Goal: Task Accomplishment & Management: Complete application form

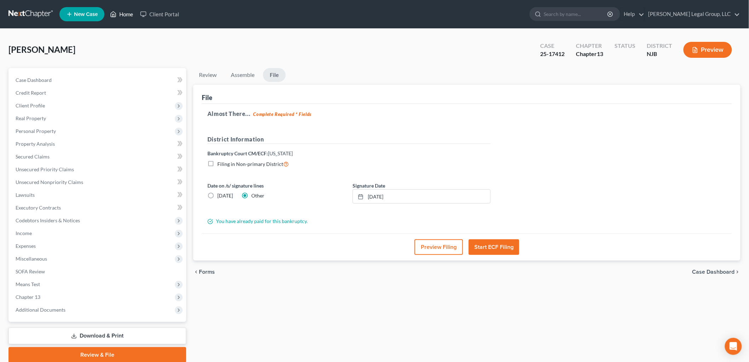
click at [125, 16] on link "Home" at bounding box center [122, 14] width 30 height 13
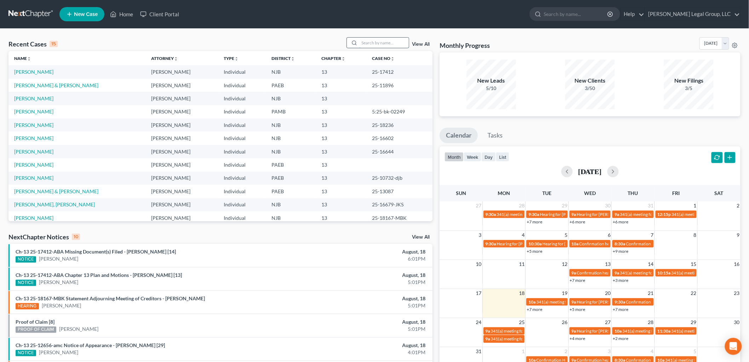
click at [392, 46] on input "search" at bounding box center [384, 43] width 50 height 10
type input "jordan"
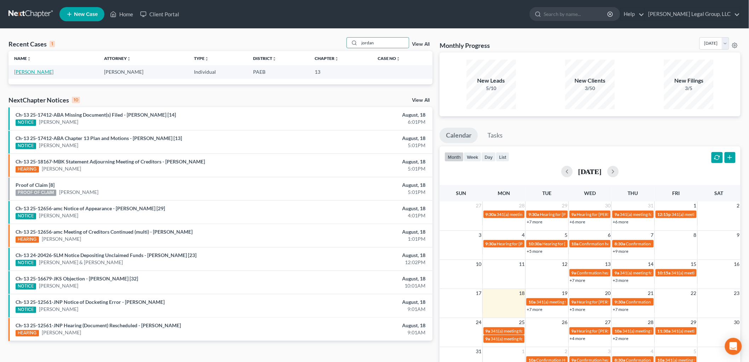
click at [27, 69] on link "[PERSON_NAME]" at bounding box center [33, 72] width 39 height 6
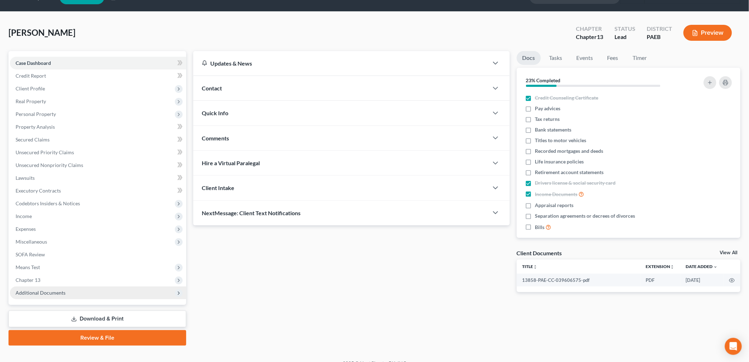
scroll to position [27, 0]
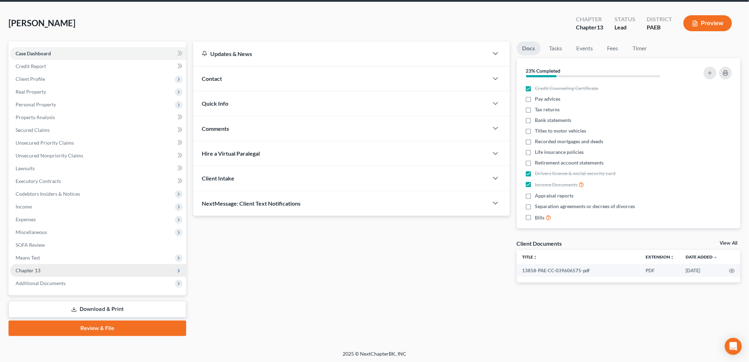
click at [87, 273] on span "Chapter 13" at bounding box center [98, 270] width 176 height 13
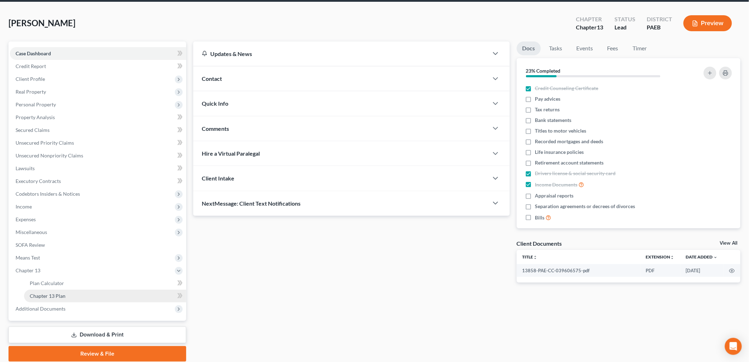
click at [90, 292] on link "Chapter 13 Plan" at bounding box center [105, 295] width 162 height 13
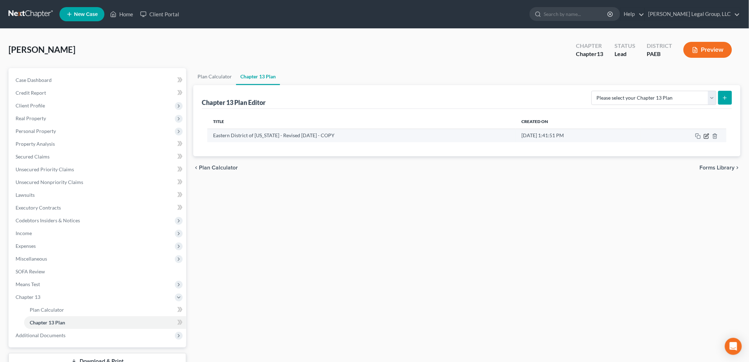
click at [708, 137] on icon "button" at bounding box center [707, 136] width 6 height 6
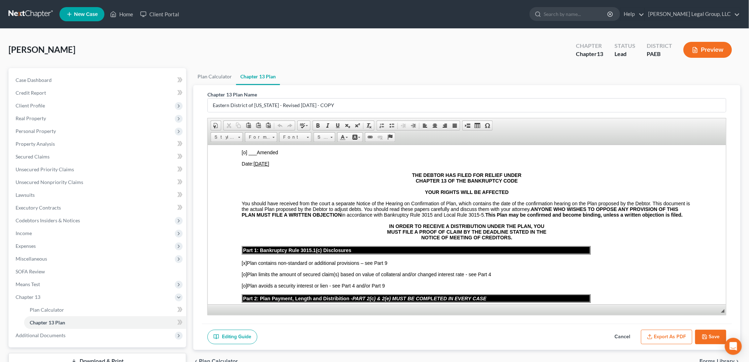
scroll to position [118, 0]
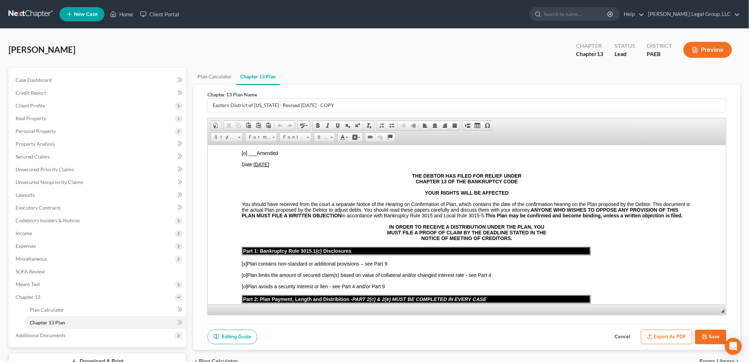
click at [267, 161] on u "[DATE]" at bounding box center [261, 164] width 16 height 6
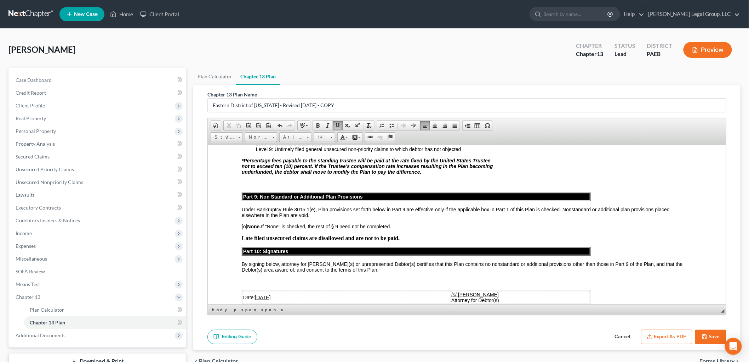
scroll to position [1864, 0]
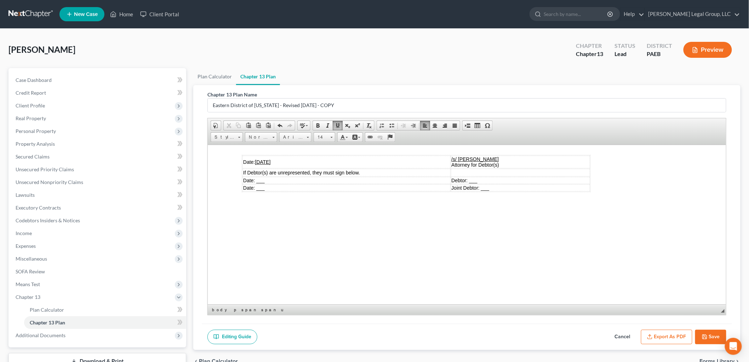
click at [710, 339] on button "Save" at bounding box center [710, 336] width 31 height 15
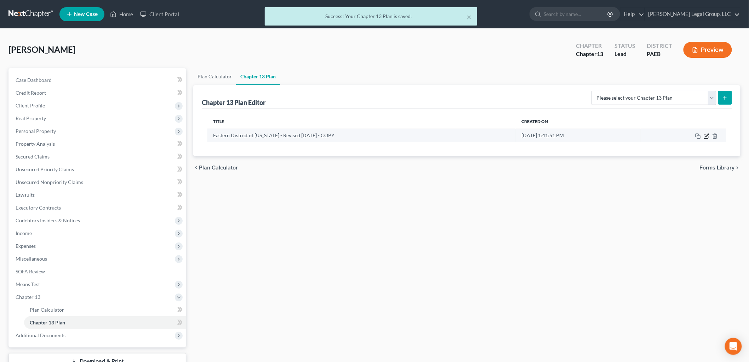
click at [707, 136] on icon "button" at bounding box center [707, 136] width 6 height 6
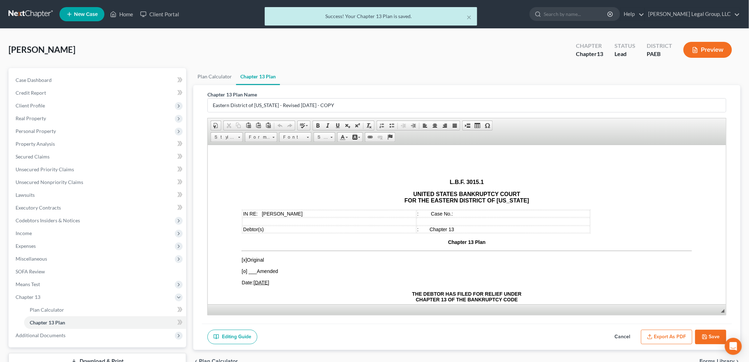
scroll to position [0, 0]
click at [658, 337] on button "Export as PDF" at bounding box center [666, 336] width 51 height 15
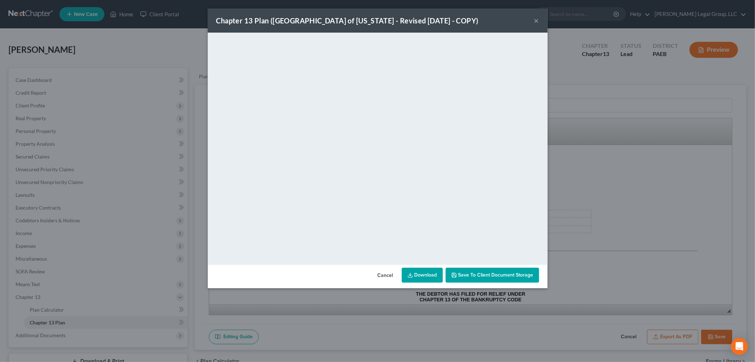
click at [493, 278] on button "Save to Client Document Storage" at bounding box center [492, 274] width 93 height 15
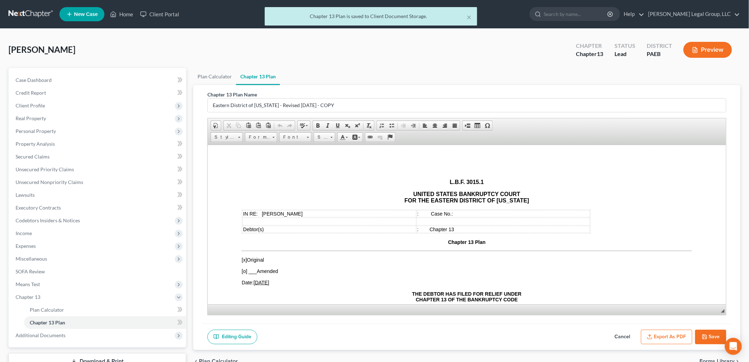
scroll to position [52, 0]
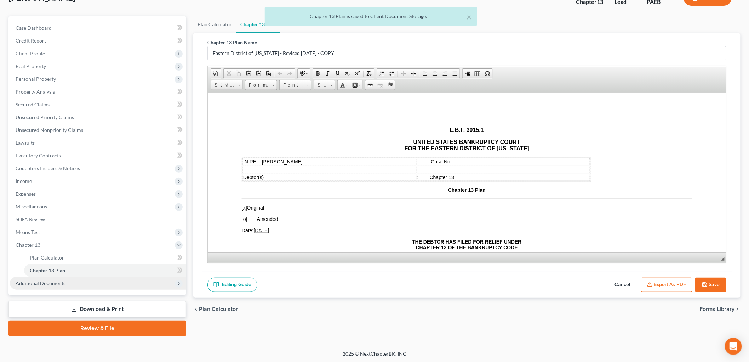
click at [89, 280] on span "Additional Documents" at bounding box center [98, 283] width 176 height 13
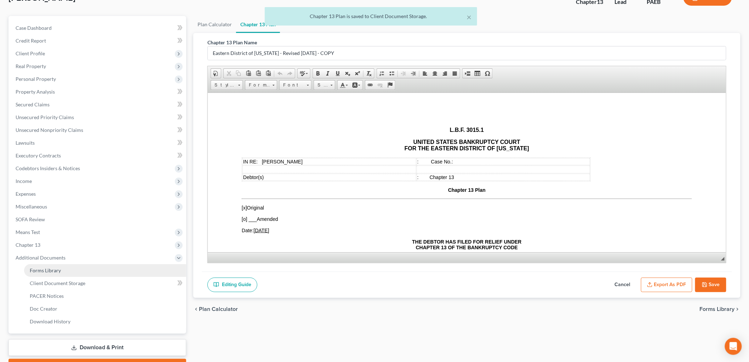
click at [85, 274] on link "Forms Library" at bounding box center [105, 270] width 162 height 13
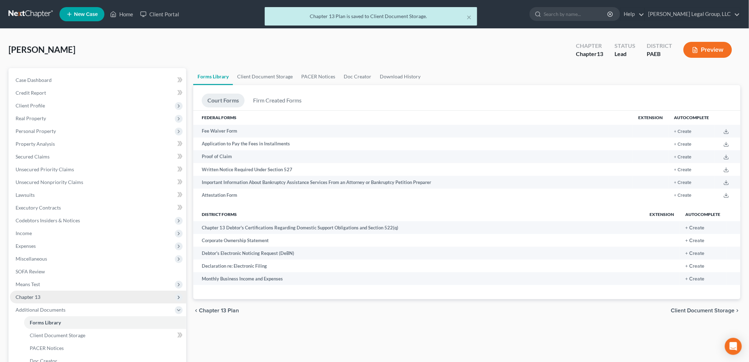
click at [90, 280] on span "Means Test" at bounding box center [98, 284] width 176 height 13
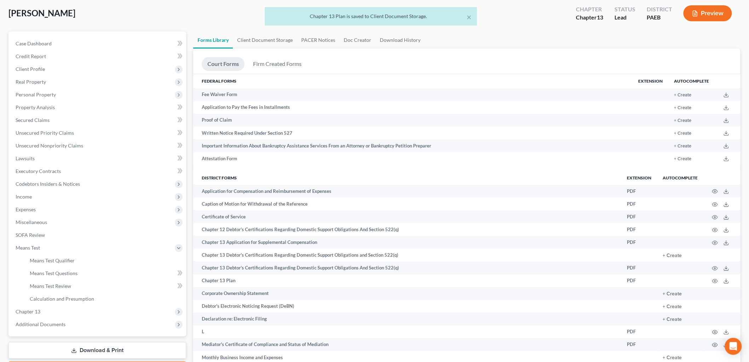
scroll to position [78, 0]
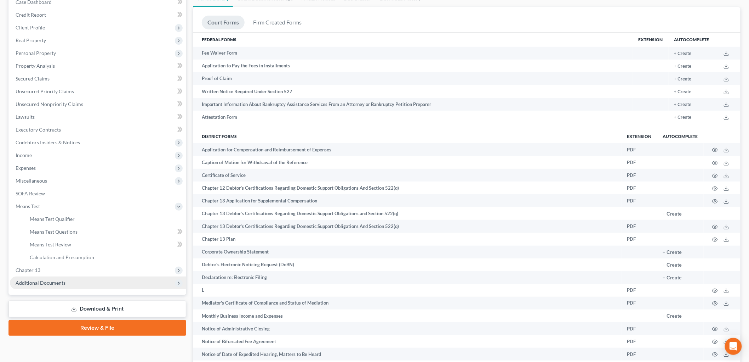
click at [78, 280] on span "Additional Documents" at bounding box center [98, 282] width 176 height 13
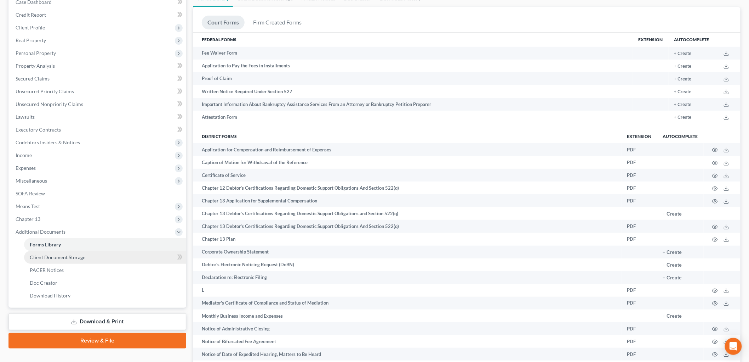
click at [82, 256] on span "Client Document Storage" at bounding box center [58, 257] width 56 height 6
select select "2"
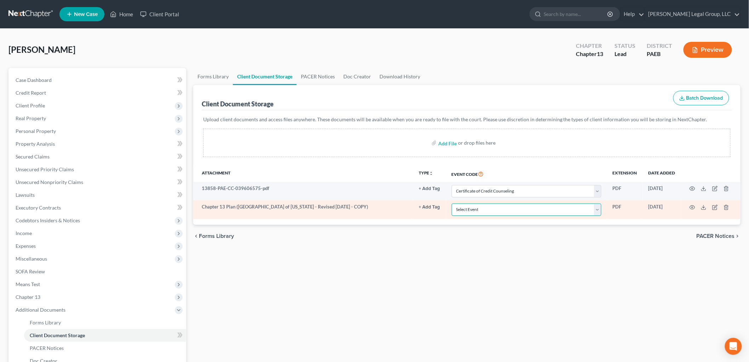
click at [493, 211] on select "Select Event Amended Matrix List of Creditors (Fee) Application to Have the Cha…" at bounding box center [527, 209] width 150 height 12
select select "8"
click at [452, 203] on select "Select Event Amended Matrix List of Creditors (Fee) Application to Have the Cha…" at bounding box center [527, 209] width 150 height 12
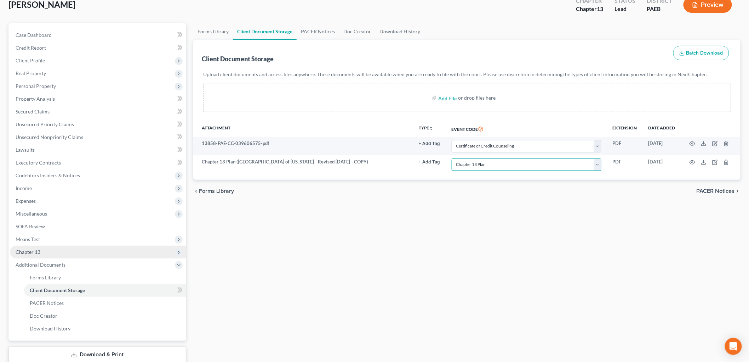
scroll to position [90, 0]
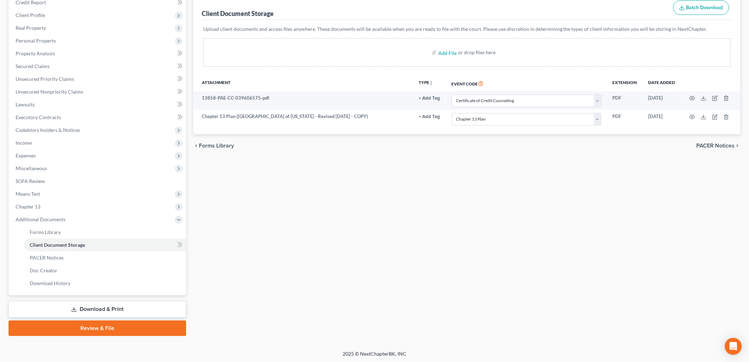
click at [76, 310] on icon at bounding box center [74, 309] width 6 height 6
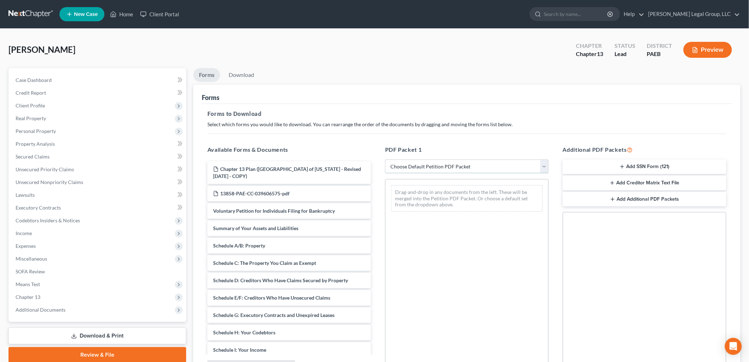
click at [454, 168] on select "Choose Default Petition PDF Packet Complete Bankruptcy Petition (all forms and …" at bounding box center [467, 166] width 164 height 14
select select "0"
click at [385, 159] on select "Choose Default Petition PDF Packet Complete Bankruptcy Petition (all forms and …" at bounding box center [467, 166] width 164 height 14
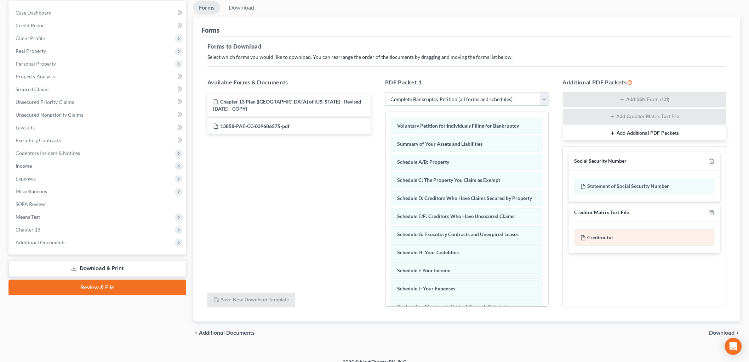
scroll to position [76, 0]
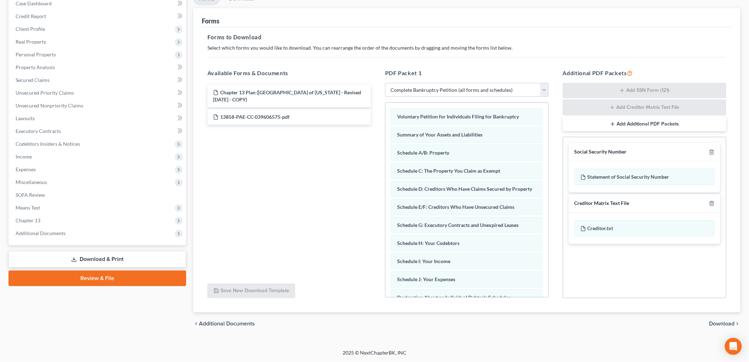
click at [663, 122] on button "Add Additional PDF Packets" at bounding box center [645, 123] width 164 height 15
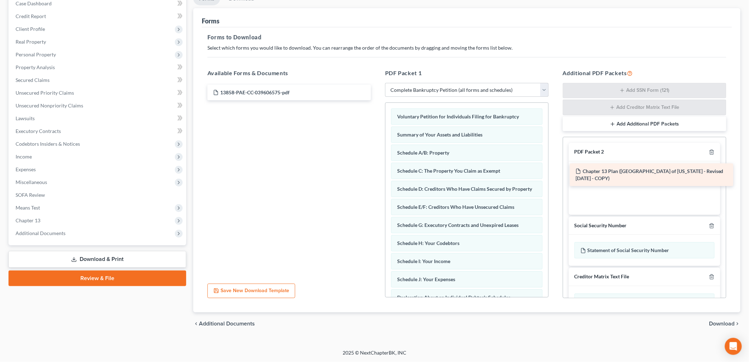
drag, startPoint x: 291, startPoint y: 92, endPoint x: 653, endPoint y: 171, distance: 370.7
click at [377, 100] on div "Chapter 13 Plan ([GEOGRAPHIC_DATA] of [US_STATE] - Revised [DATE] - COPY) Chapt…" at bounding box center [289, 93] width 175 height 16
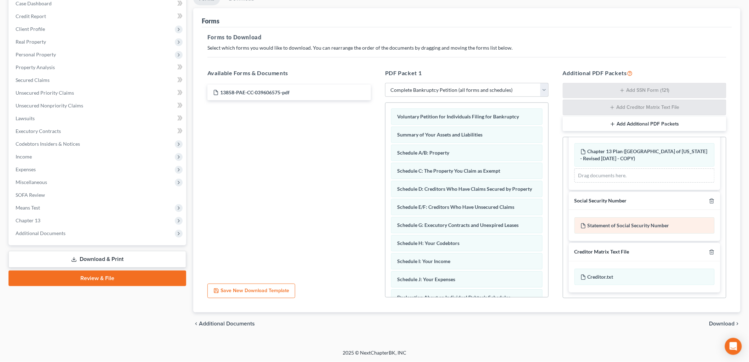
scroll to position [0, 0]
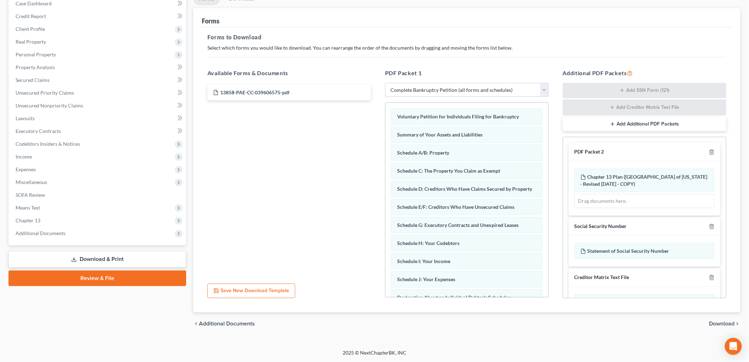
click at [649, 119] on button "Add Additional PDF Packets" at bounding box center [645, 123] width 164 height 15
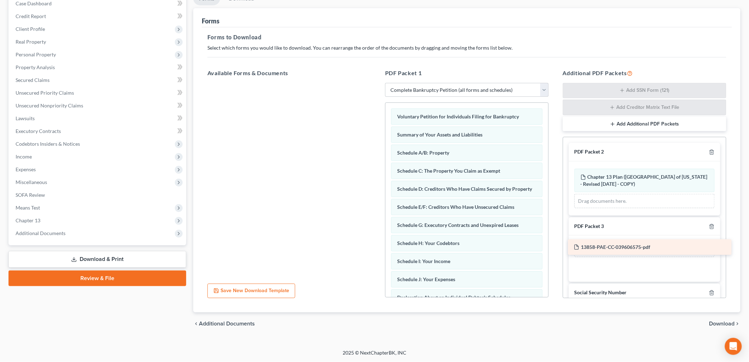
drag, startPoint x: 279, startPoint y: 90, endPoint x: 639, endPoint y: 245, distance: 392.6
click at [377, 83] on div "13858-PAE-CC-039606575-pdf 13858-PAE-CC-039606575-pdf" at bounding box center [289, 83] width 175 height 0
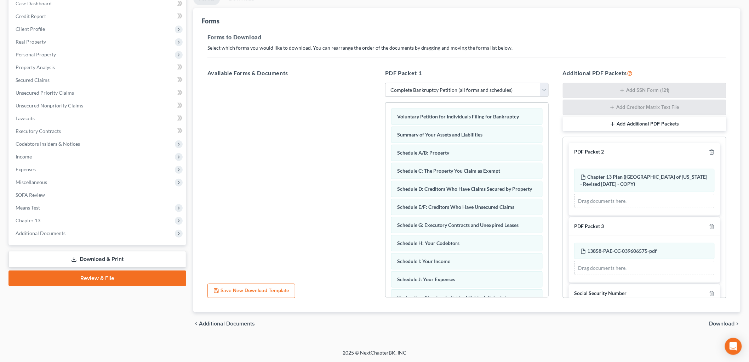
click at [726, 325] on span "Download" at bounding box center [722, 323] width 25 height 6
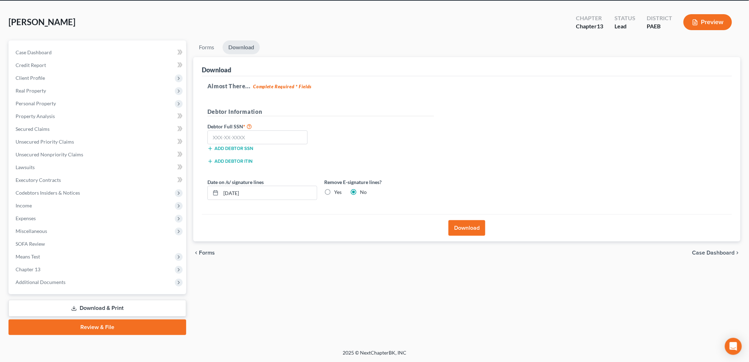
scroll to position [27, 0]
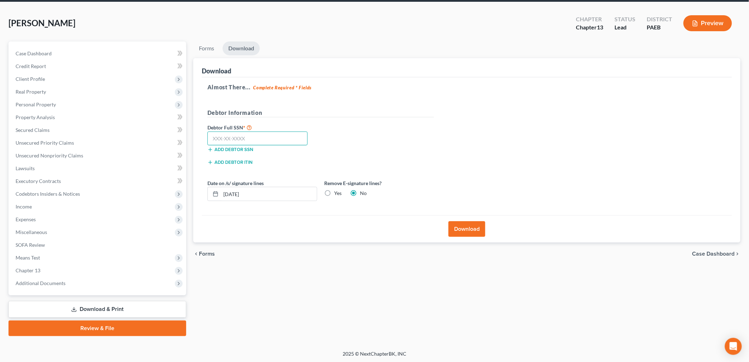
click at [254, 138] on input "text" at bounding box center [257, 138] width 100 height 14
type input "161-46-5442"
click at [334, 192] on label "Yes" at bounding box center [337, 192] width 7 height 7
click at [337, 192] on input "Yes" at bounding box center [339, 191] width 5 height 5
radio input "true"
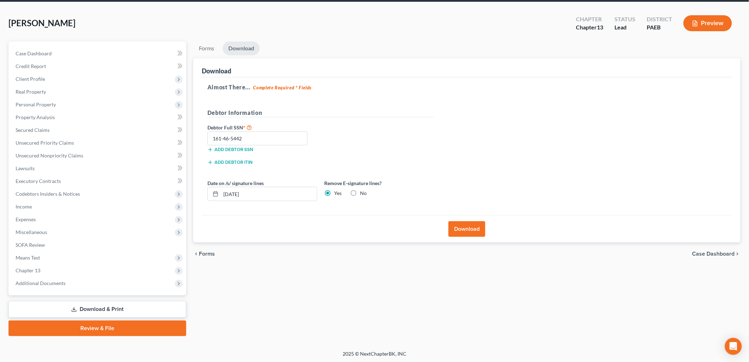
click at [360, 194] on label "No" at bounding box center [363, 192] width 7 height 7
click at [363, 194] on input "No" at bounding box center [365, 191] width 5 height 5
radio input "true"
radio input "false"
click at [262, 196] on input "[DATE]" at bounding box center [269, 193] width 96 height 13
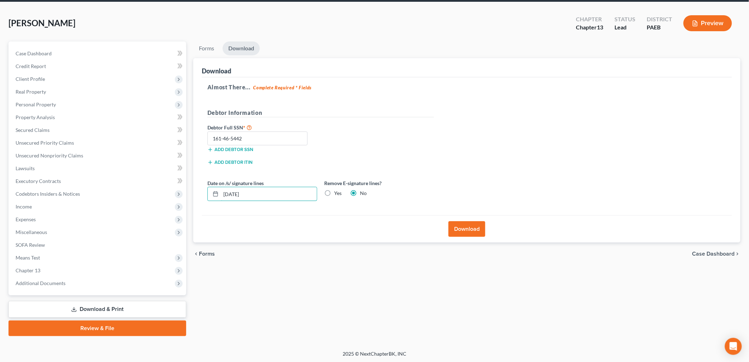
drag, startPoint x: 261, startPoint y: 195, endPoint x: 202, endPoint y: 184, distance: 60.1
click at [209, 188] on div "[DATE]" at bounding box center [262, 194] width 110 height 14
type input "[DATE]"
click at [465, 234] on button "Download" at bounding box center [467, 229] width 37 height 16
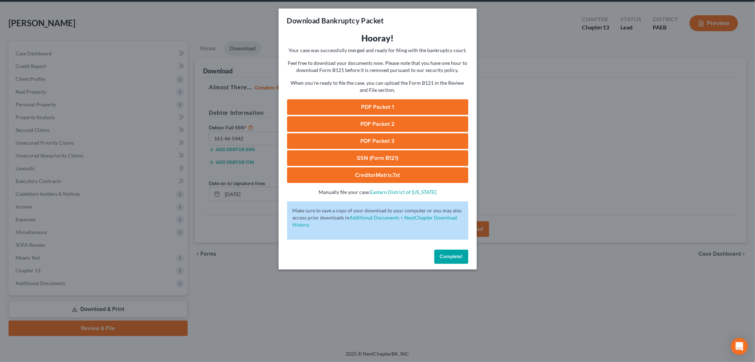
click at [453, 254] on span "Complete!" at bounding box center [451, 256] width 23 height 6
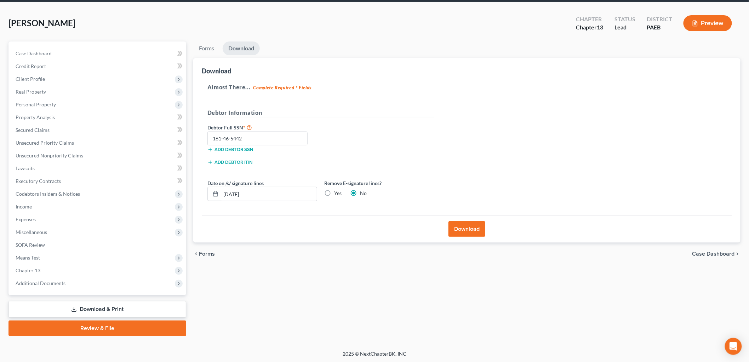
scroll to position [0, 0]
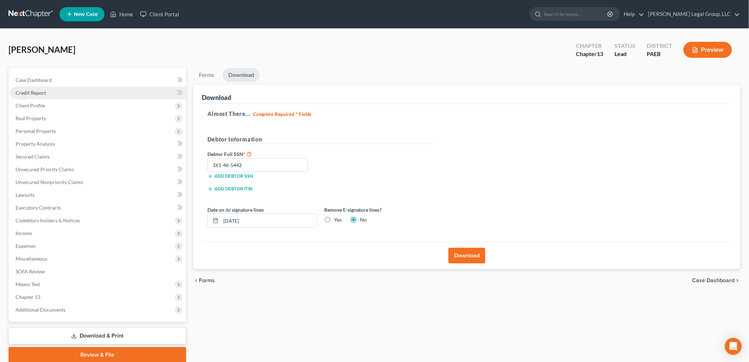
click at [54, 92] on link "Credit Report" at bounding box center [98, 92] width 176 height 13
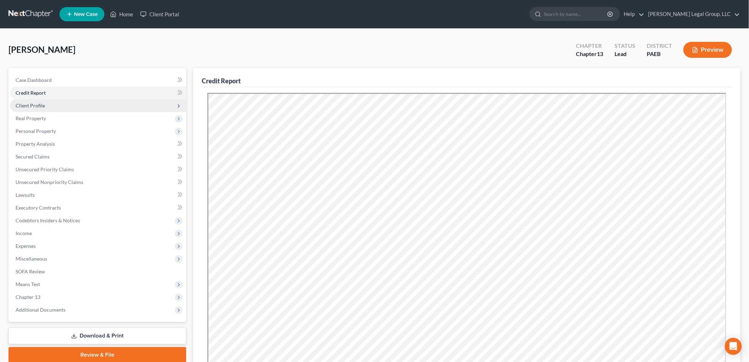
click at [51, 105] on span "Client Profile" at bounding box center [98, 105] width 176 height 13
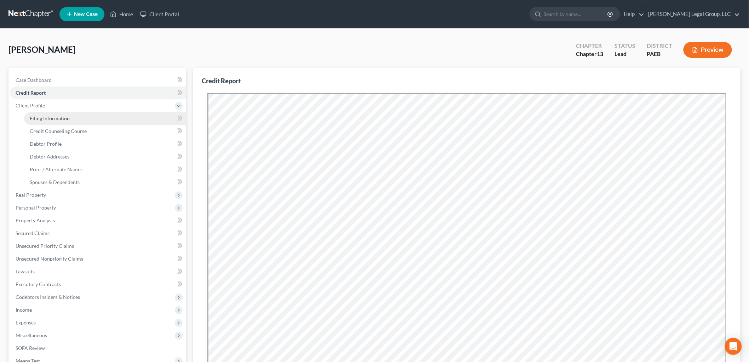
click at [74, 120] on link "Filing Information" at bounding box center [105, 118] width 162 height 13
select select "1"
select select "0"
select select "3"
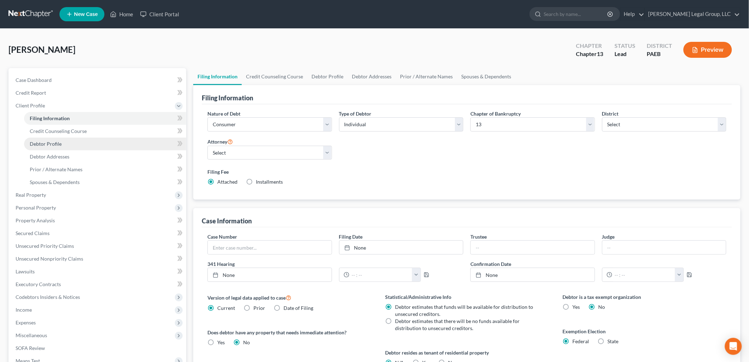
click at [46, 142] on span "Debtor Profile" at bounding box center [46, 144] width 32 height 6
select select "0"
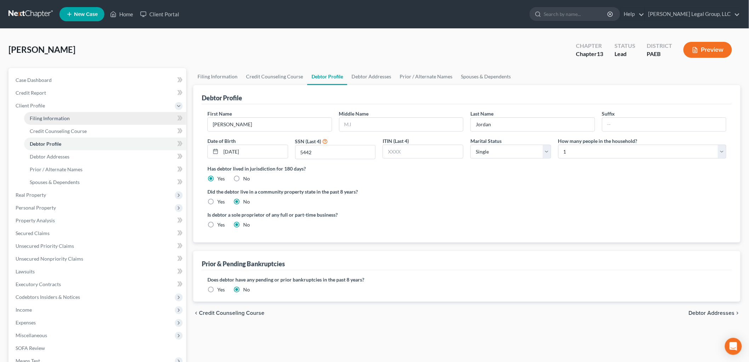
click at [67, 119] on span "Filing Information" at bounding box center [50, 118] width 40 height 6
select select "1"
select select "0"
select select "3"
select select "67"
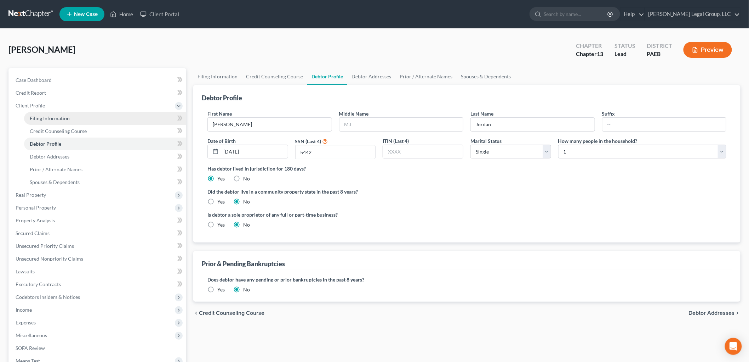
select select "2"
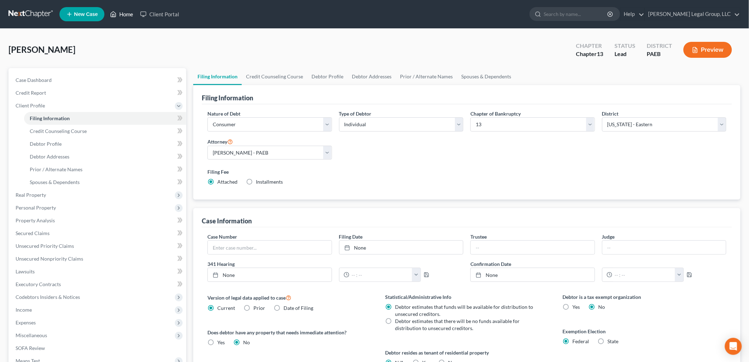
click at [127, 16] on link "Home" at bounding box center [122, 14] width 30 height 13
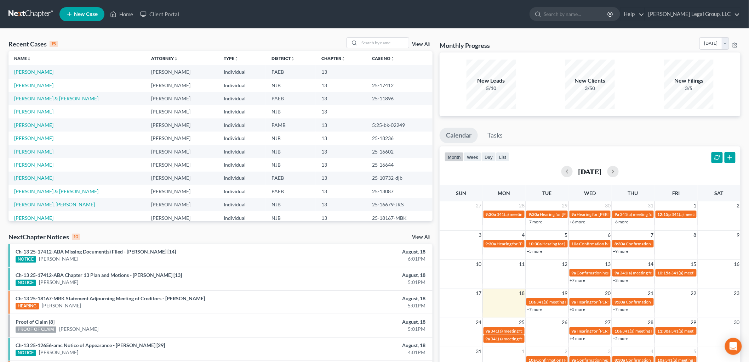
click at [22, 68] on td "[PERSON_NAME]" at bounding box center [76, 71] width 137 height 13
click at [22, 69] on link "[PERSON_NAME]" at bounding box center [33, 72] width 39 height 6
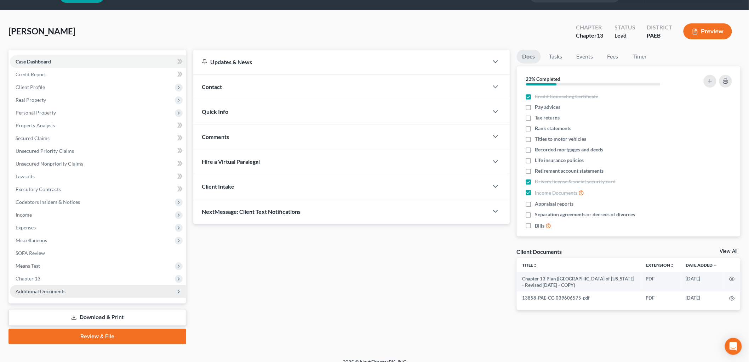
scroll to position [27, 0]
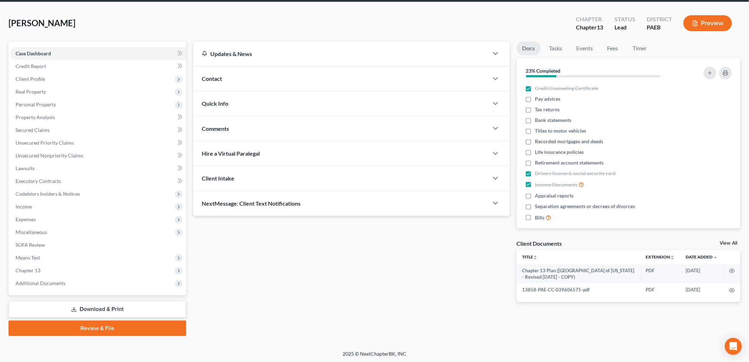
click at [112, 309] on link "Download & Print" at bounding box center [97, 309] width 178 height 17
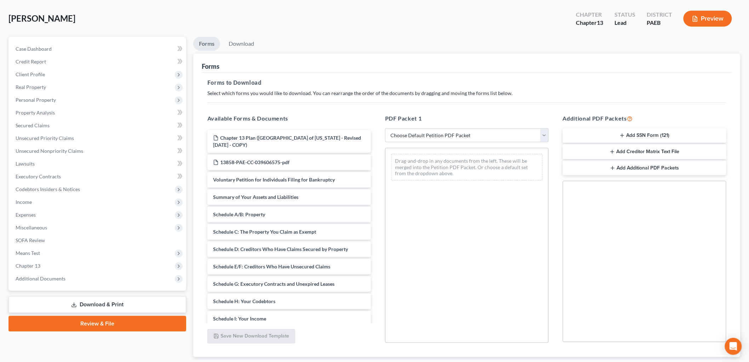
scroll to position [76, 0]
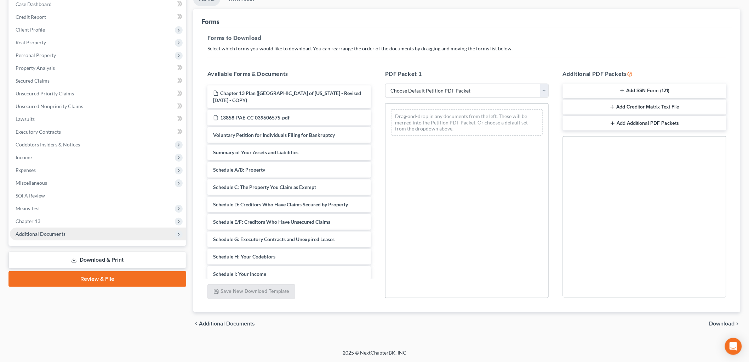
click at [50, 227] on span "Additional Documents" at bounding box center [98, 233] width 176 height 13
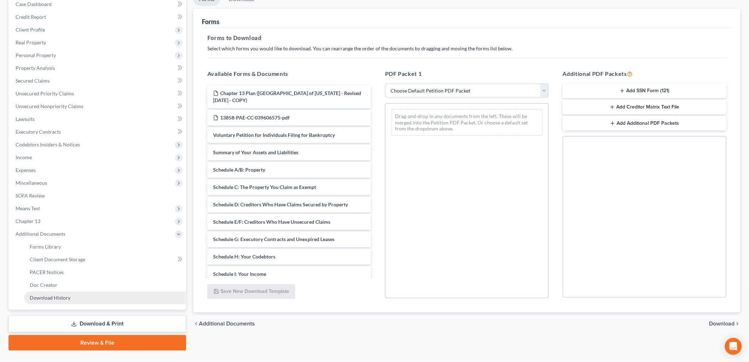
click at [77, 293] on link "Download History" at bounding box center [105, 297] width 162 height 13
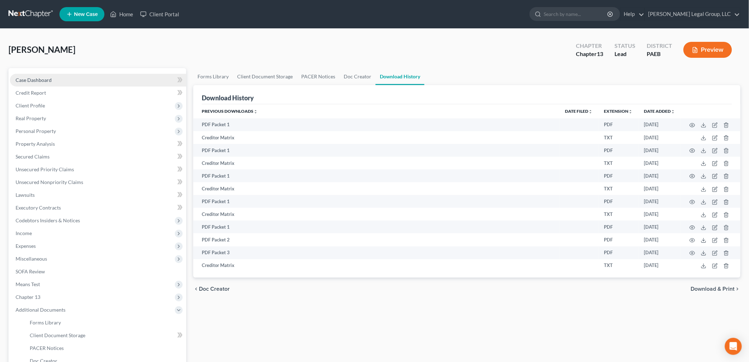
click at [46, 81] on span "Case Dashboard" at bounding box center [34, 80] width 36 height 6
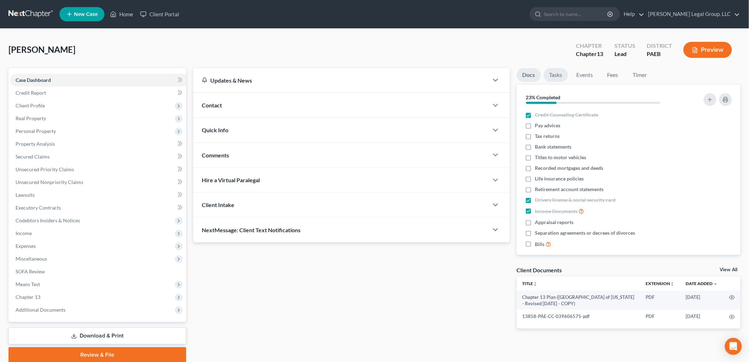
drag, startPoint x: 555, startPoint y: 75, endPoint x: 552, endPoint y: 165, distance: 90.4
click at [555, 75] on link "Tasks" at bounding box center [556, 75] width 24 height 14
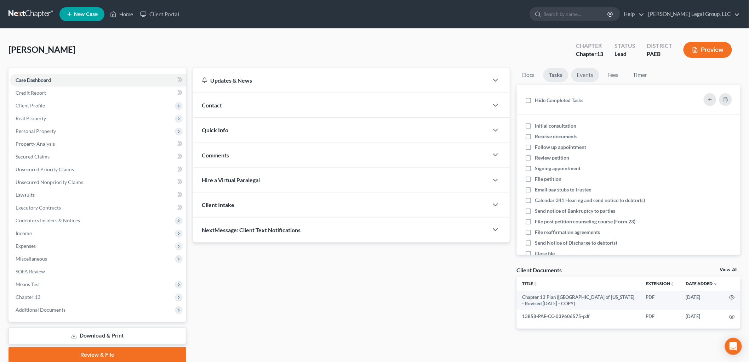
click at [592, 69] on link "Events" at bounding box center [585, 75] width 28 height 14
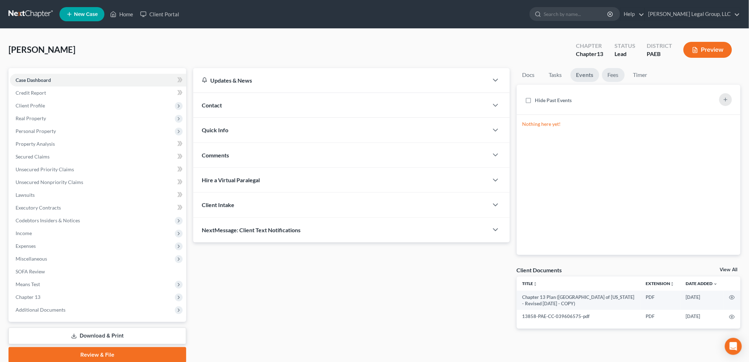
click at [614, 75] on link "Fees" at bounding box center [613, 75] width 23 height 14
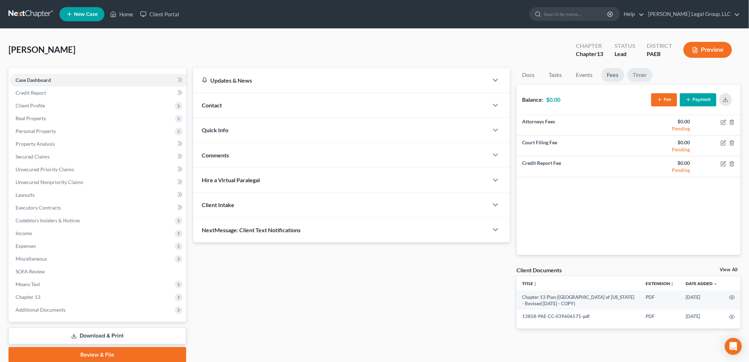
click at [635, 77] on link "Timer" at bounding box center [639, 75] width 25 height 14
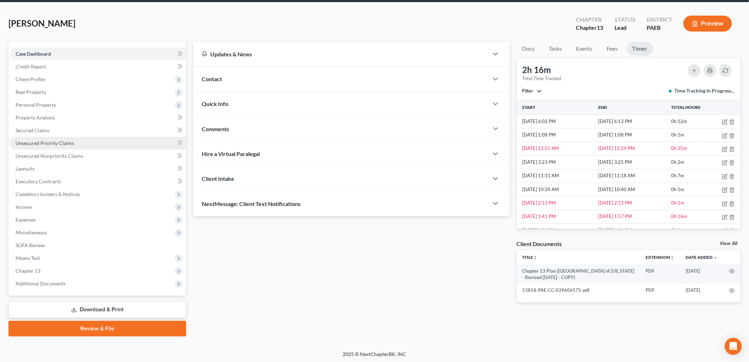
scroll to position [27, 0]
click at [156, 309] on link "Download & Print" at bounding box center [97, 309] width 178 height 17
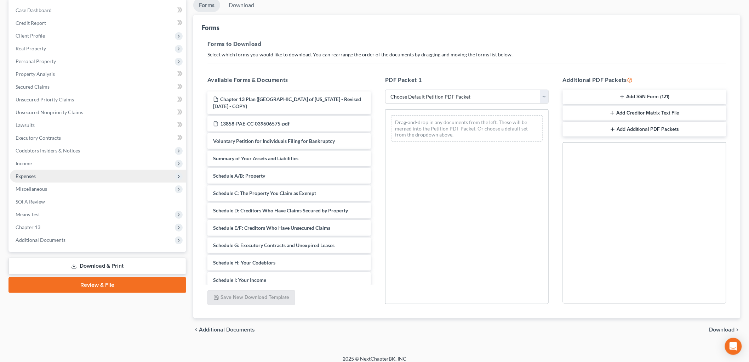
scroll to position [76, 0]
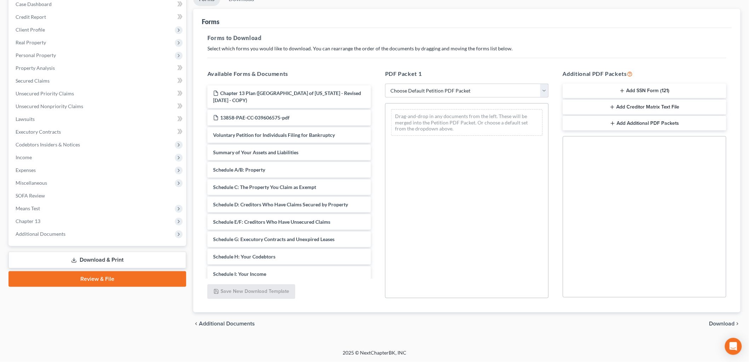
click at [139, 280] on link "Review & File" at bounding box center [97, 279] width 178 height 16
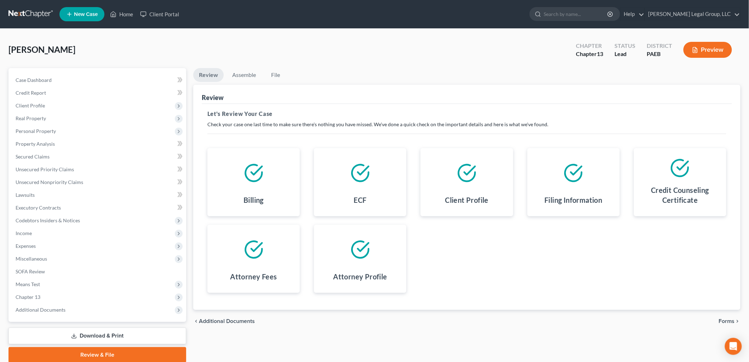
click at [720, 319] on span "Forms" at bounding box center [727, 321] width 16 height 6
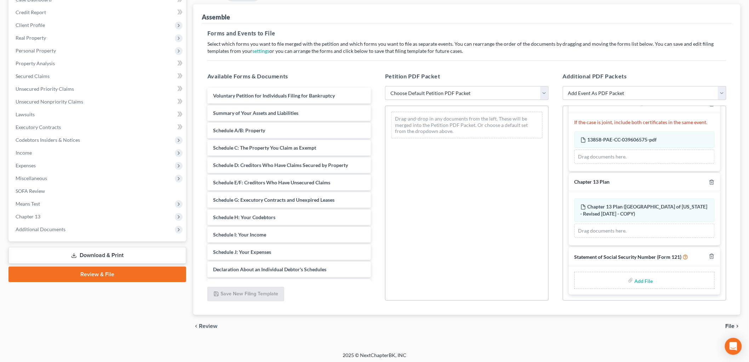
scroll to position [83, 0]
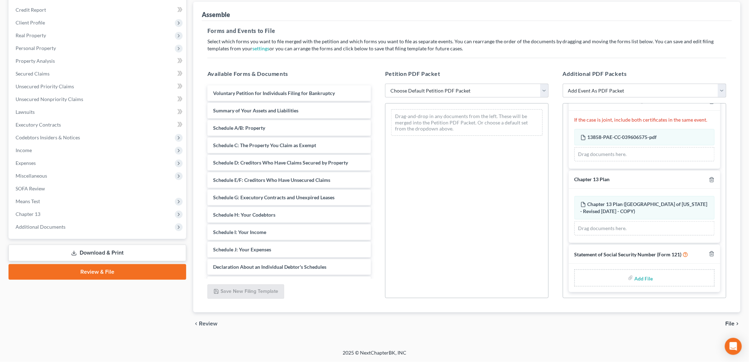
click at [114, 252] on link "Download & Print" at bounding box center [97, 252] width 178 height 17
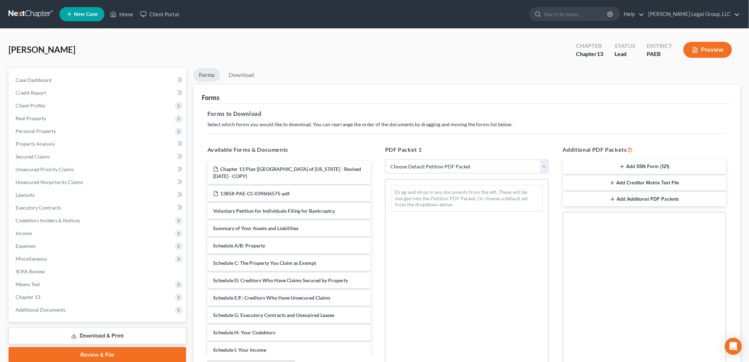
click at [622, 169] on icon "button" at bounding box center [623, 167] width 6 height 6
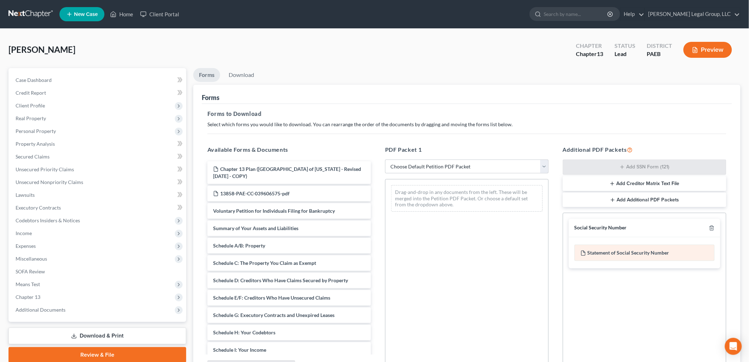
click at [628, 254] on div "Statement of Social Security Number" at bounding box center [645, 252] width 140 height 16
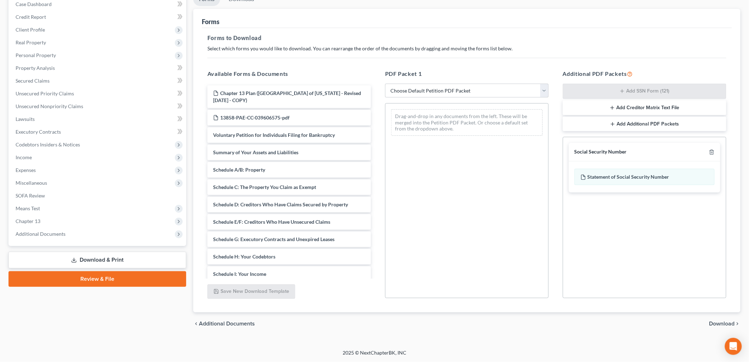
click at [710, 320] on span "Download" at bounding box center [722, 323] width 25 height 6
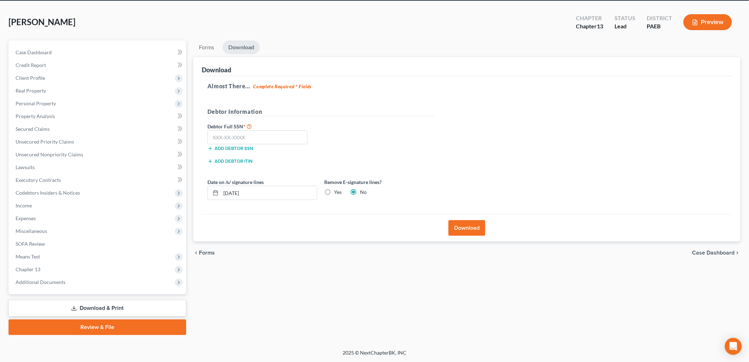
scroll to position [27, 0]
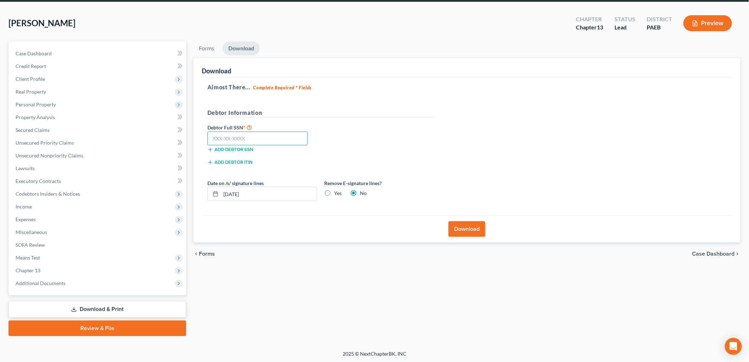
click at [277, 137] on input "text" at bounding box center [257, 138] width 100 height 14
type input "161-46-5442"
drag, startPoint x: 277, startPoint y: 195, endPoint x: 189, endPoint y: 185, distance: 88.1
click at [190, 185] on div "Forms Download Forms Forms to Download Select which forms you would like to dow…" at bounding box center [467, 188] width 554 height 294
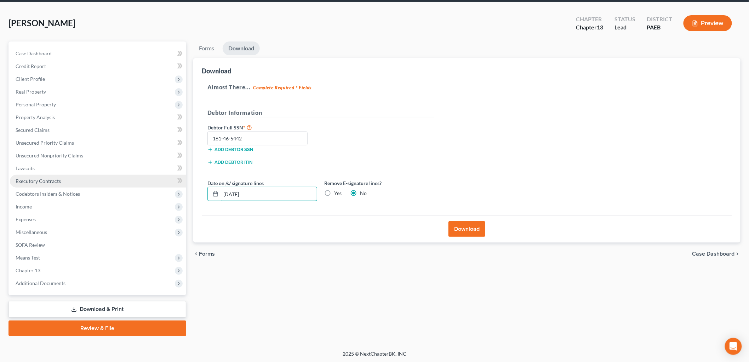
type input "[DATE]"
drag, startPoint x: 468, startPoint y: 232, endPoint x: 490, endPoint y: 238, distance: 22.5
click at [468, 232] on button "Download" at bounding box center [467, 229] width 37 height 16
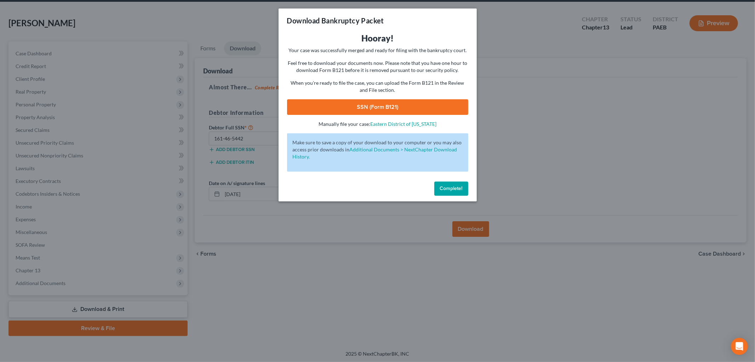
click at [385, 106] on link "SSN (Form B121)" at bounding box center [377, 107] width 181 height 16
click at [455, 189] on span "Complete!" at bounding box center [451, 188] width 23 height 6
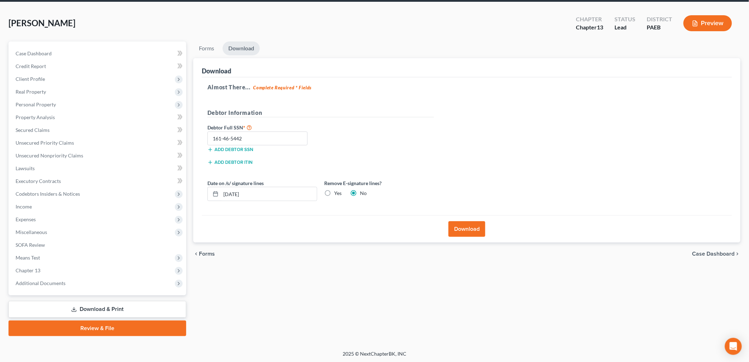
click at [101, 327] on link "Review & File" at bounding box center [97, 328] width 178 height 16
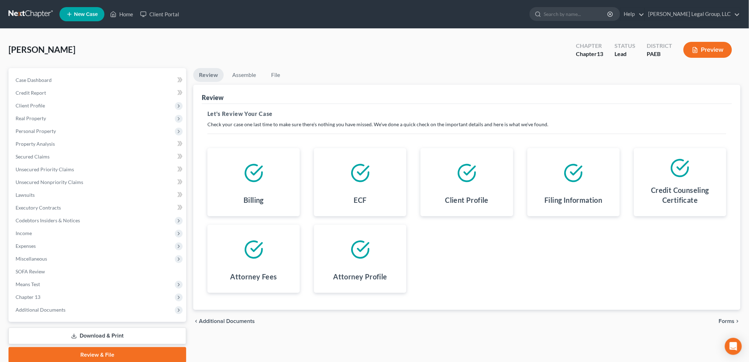
click at [729, 318] on span "Forms" at bounding box center [727, 321] width 16 height 6
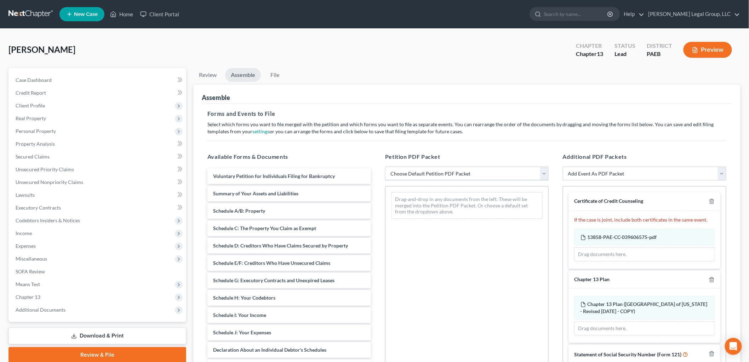
click at [434, 171] on select "Choose Default Petition PDF Packet Emergency Filing (Voluntary Petition and Cre…" at bounding box center [467, 173] width 164 height 14
select select "1"
click at [385, 166] on select "Choose Default Petition PDF Packet Emergency Filing (Voluntary Petition and Cre…" at bounding box center [467, 173] width 164 height 14
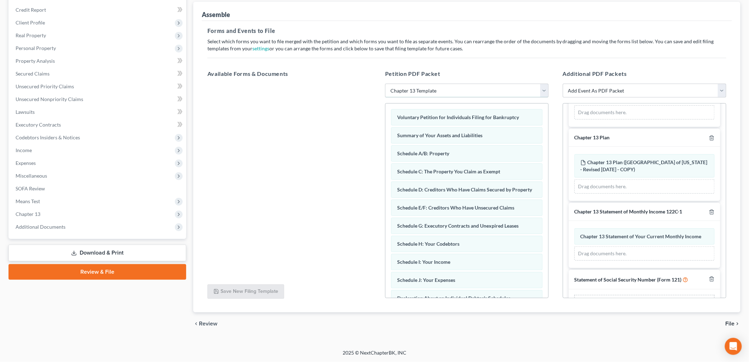
scroll to position [84, 0]
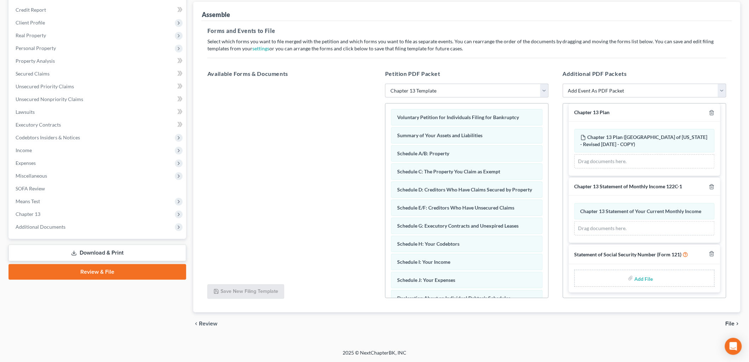
click at [640, 279] on input "file" at bounding box center [643, 278] width 17 height 13
type input "C:\fakepath\stmt of ss [PERSON_NAME].pdf"
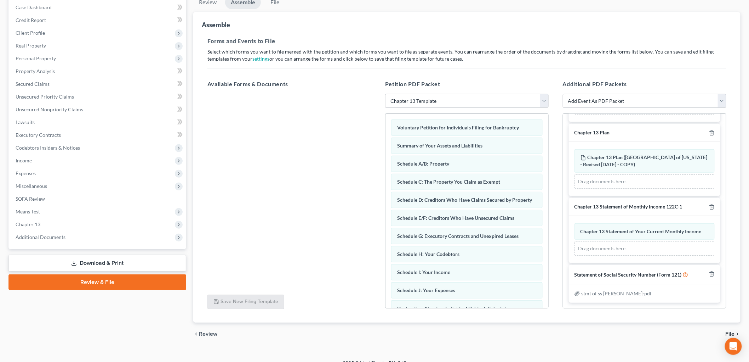
scroll to position [83, 0]
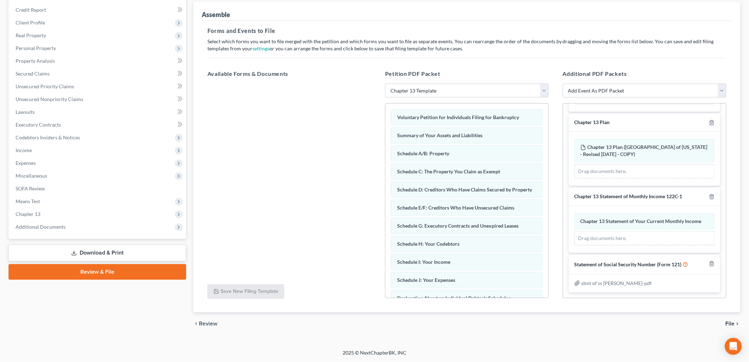
click at [730, 320] on span "File" at bounding box center [730, 323] width 9 height 6
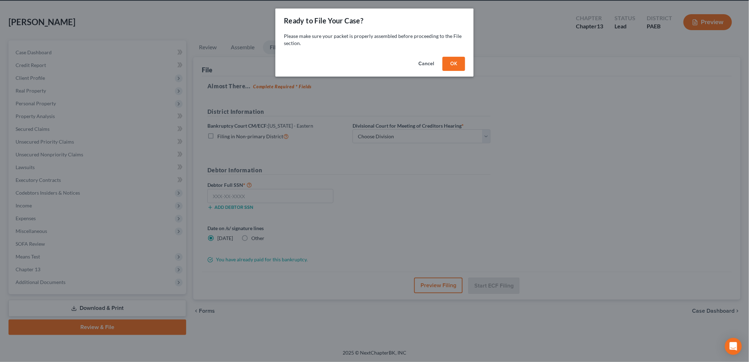
scroll to position [27, 0]
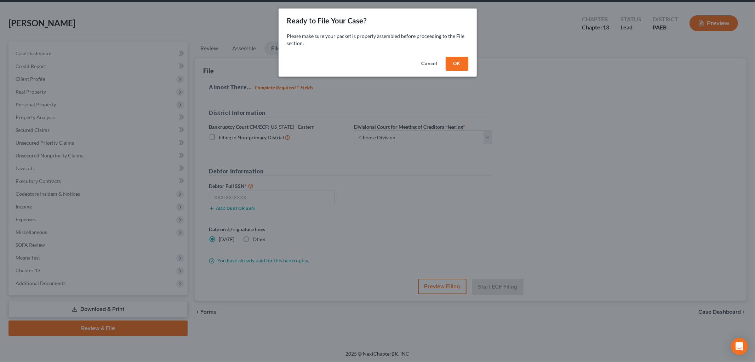
click at [456, 65] on button "OK" at bounding box center [457, 64] width 23 height 14
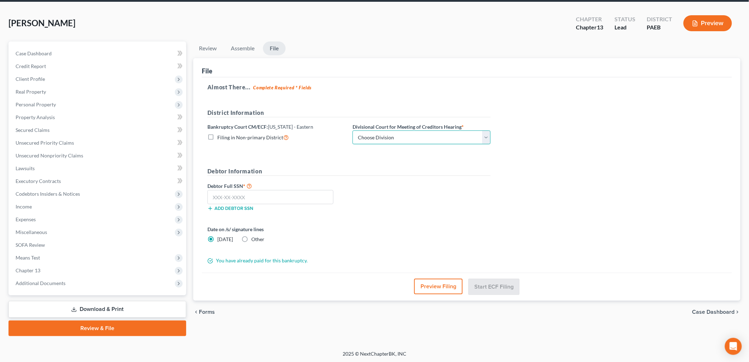
click at [397, 139] on select "Choose Division [GEOGRAPHIC_DATA] Reading" at bounding box center [422, 137] width 138 height 14
select select "0"
click at [353, 130] on select "Choose Division [GEOGRAPHIC_DATA] Reading" at bounding box center [422, 137] width 138 height 14
click at [285, 192] on input "text" at bounding box center [270, 197] width 126 height 14
type input "161-46-5442"
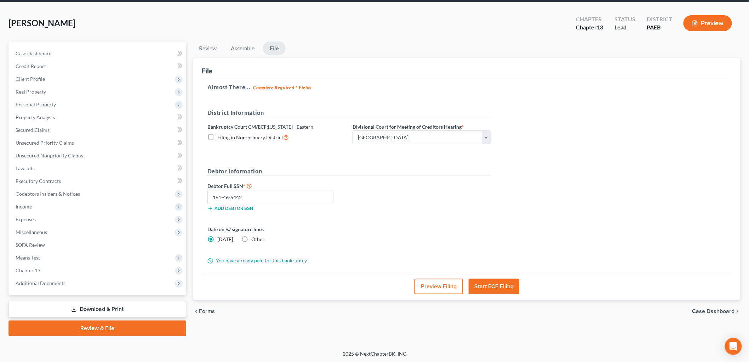
click at [251, 238] on label "Other" at bounding box center [257, 238] width 13 height 7
click at [254, 238] on input "Other" at bounding box center [256, 237] width 5 height 5
radio input "true"
radio input "false"
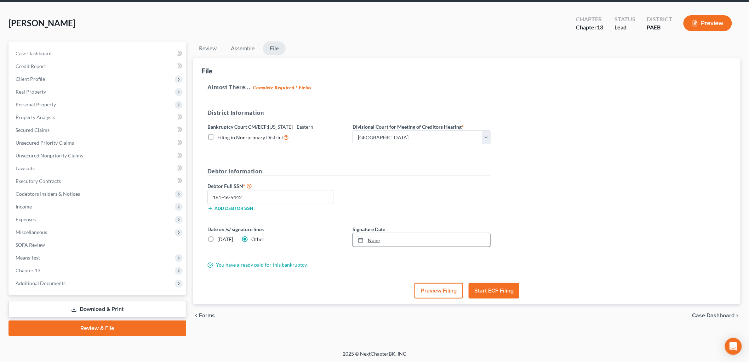
click at [366, 238] on div at bounding box center [363, 240] width 10 height 6
type input "[DATE]"
click at [500, 292] on button "Start ECF Filing" at bounding box center [494, 291] width 51 height 16
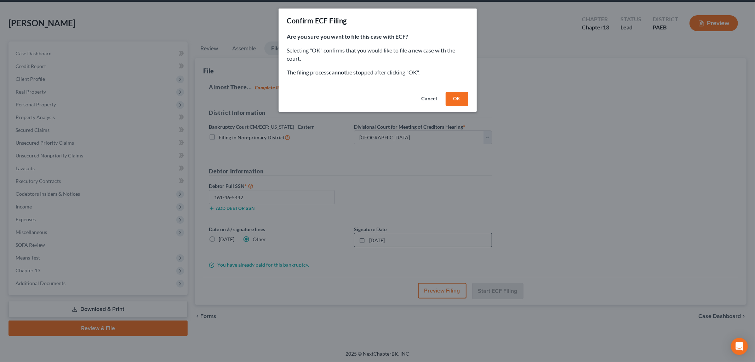
drag, startPoint x: 452, startPoint y: 98, endPoint x: 404, endPoint y: 97, distance: 47.5
click at [452, 98] on button "OK" at bounding box center [457, 99] width 23 height 14
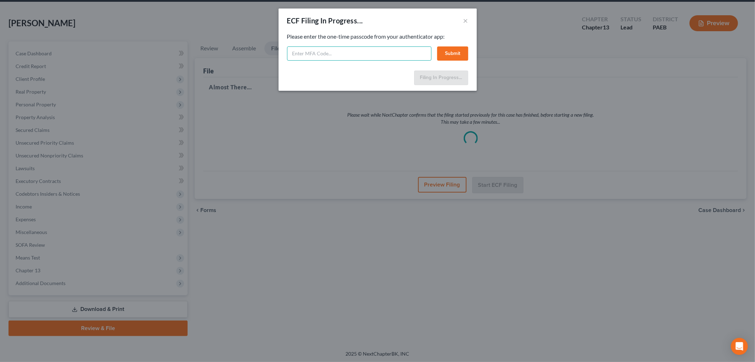
click at [359, 56] on input "text" at bounding box center [359, 53] width 144 height 14
type input "809715"
click at [456, 51] on button "Submit" at bounding box center [452, 53] width 31 height 14
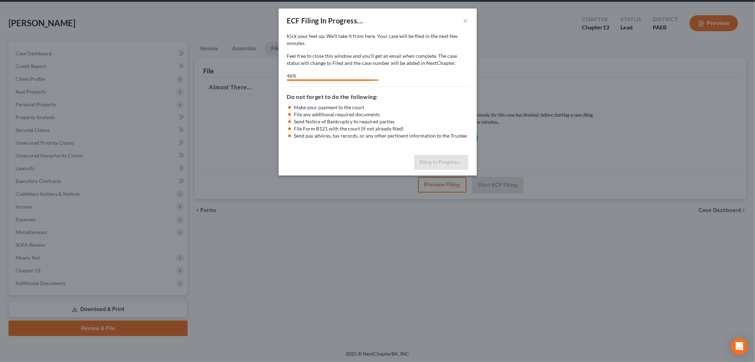
select select "0"
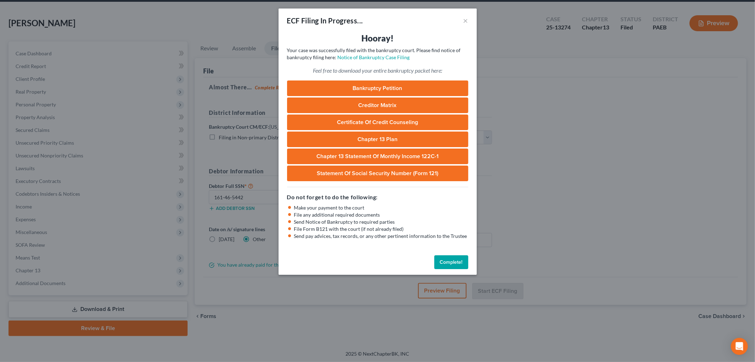
drag, startPoint x: 446, startPoint y: 259, endPoint x: 374, endPoint y: 231, distance: 78.0
click at [446, 258] on button "Complete!" at bounding box center [451, 262] width 34 height 14
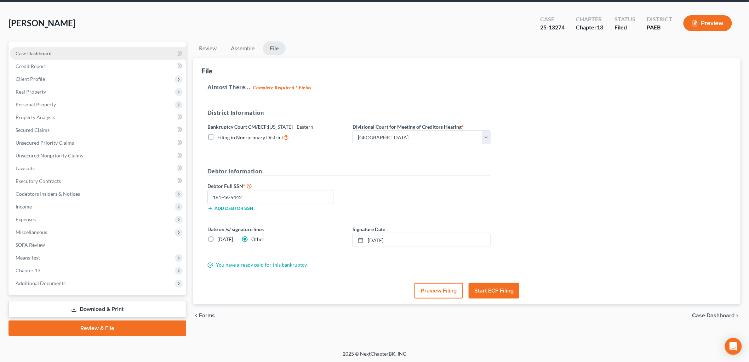
click at [56, 56] on link "Case Dashboard" at bounding box center [98, 53] width 176 height 13
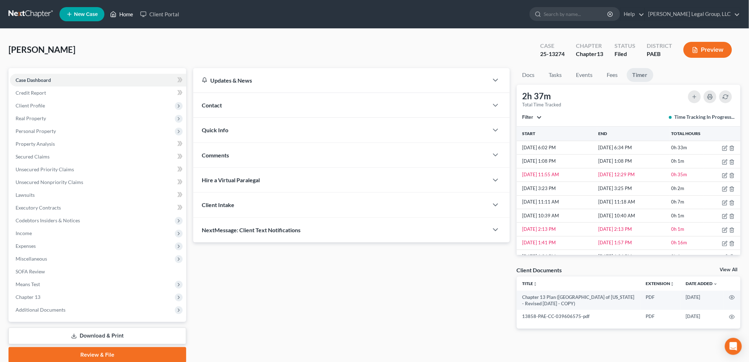
click at [112, 15] on icon at bounding box center [113, 14] width 6 height 8
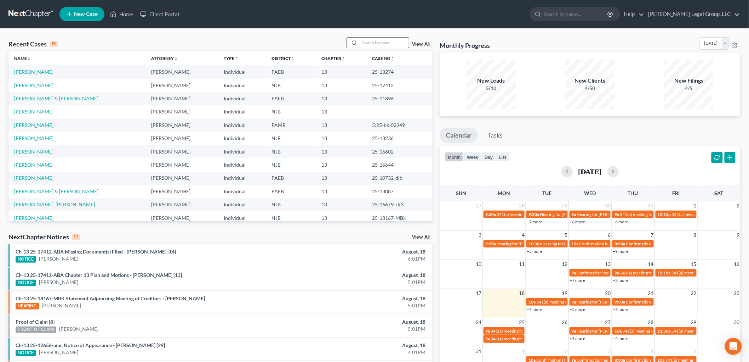
click at [381, 47] on div at bounding box center [378, 42] width 63 height 11
type input "[PERSON_NAME]"
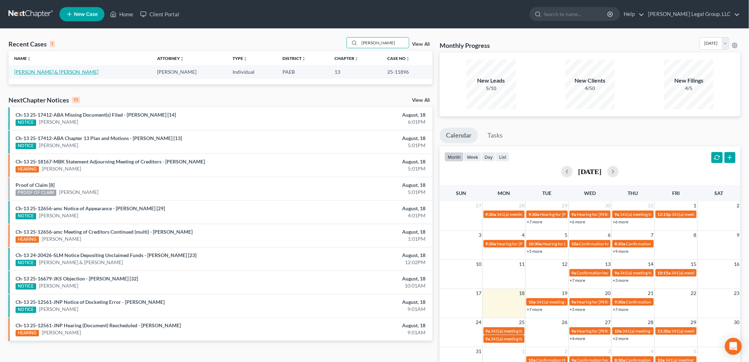
click at [45, 69] on link "[PERSON_NAME] & [PERSON_NAME]" at bounding box center [56, 72] width 84 height 6
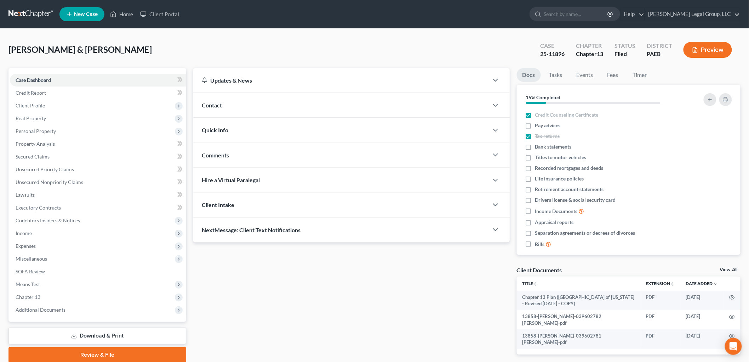
click at [81, 331] on link "Download & Print" at bounding box center [97, 335] width 178 height 17
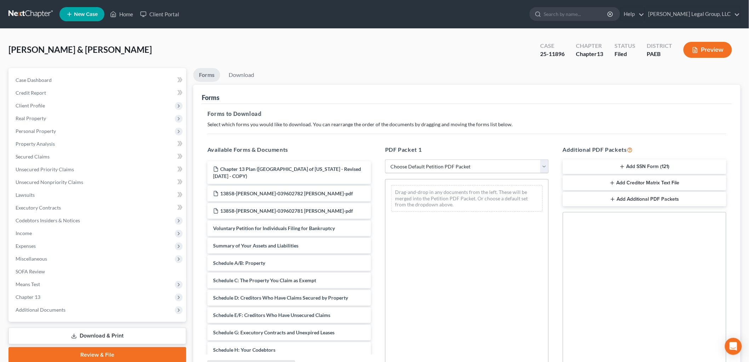
click at [487, 161] on select "Choose Default Petition PDF Packet Complete Bankruptcy Petition (all forms and …" at bounding box center [467, 166] width 164 height 14
select select "2"
click at [385, 159] on select "Choose Default Petition PDF Packet Complete Bankruptcy Petition (all forms and …" at bounding box center [467, 166] width 164 height 14
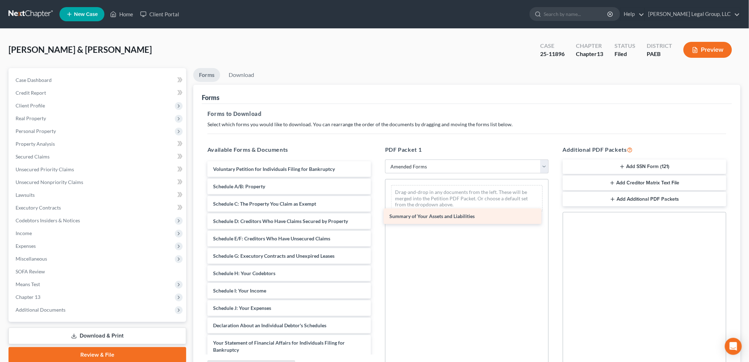
drag, startPoint x: 303, startPoint y: 186, endPoint x: 473, endPoint y: 202, distance: 170.7
click at [377, 202] on div "Summary of Your Assets and Liabilities Voluntary Petition for Individuals Filin…" at bounding box center [289, 306] width 175 height 290
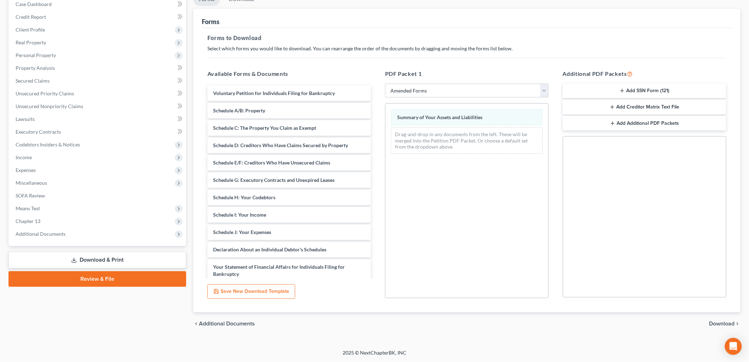
click at [729, 324] on span "Download" at bounding box center [722, 323] width 25 height 6
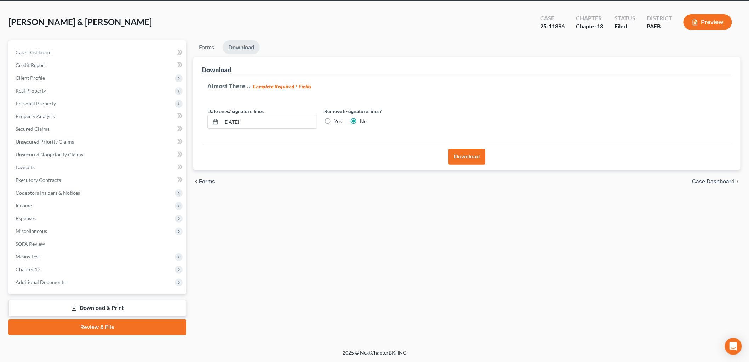
scroll to position [27, 0]
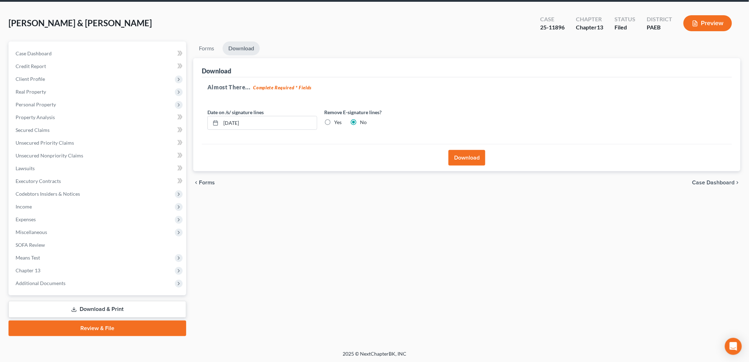
click at [464, 161] on button "Download" at bounding box center [467, 158] width 37 height 16
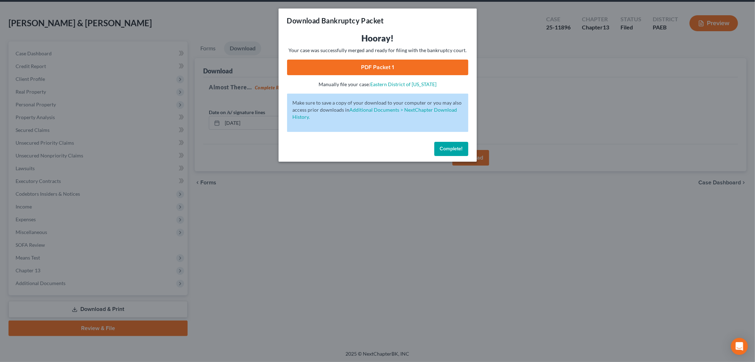
drag, startPoint x: 402, startPoint y: 68, endPoint x: 409, endPoint y: 75, distance: 9.5
click at [402, 68] on link "PDF Packet 1" at bounding box center [377, 67] width 181 height 16
click at [440, 150] on span "Complete!" at bounding box center [451, 149] width 23 height 6
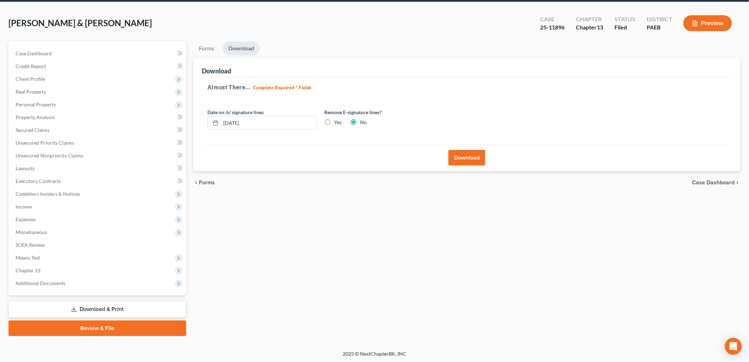
scroll to position [0, 0]
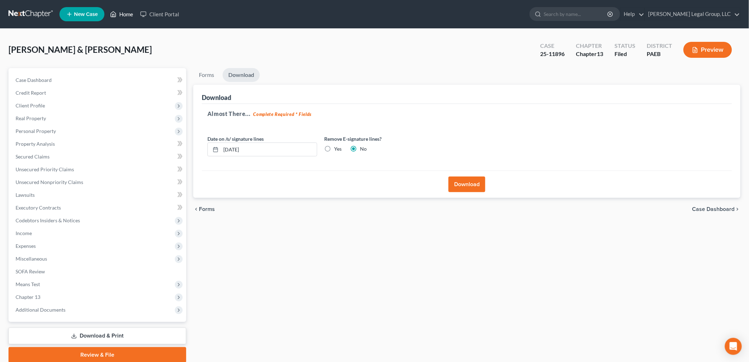
drag, startPoint x: 123, startPoint y: 10, endPoint x: 129, endPoint y: 28, distance: 19.0
click at [123, 10] on link "Home" at bounding box center [122, 14] width 30 height 13
